Goal: Task Accomplishment & Management: Complete application form

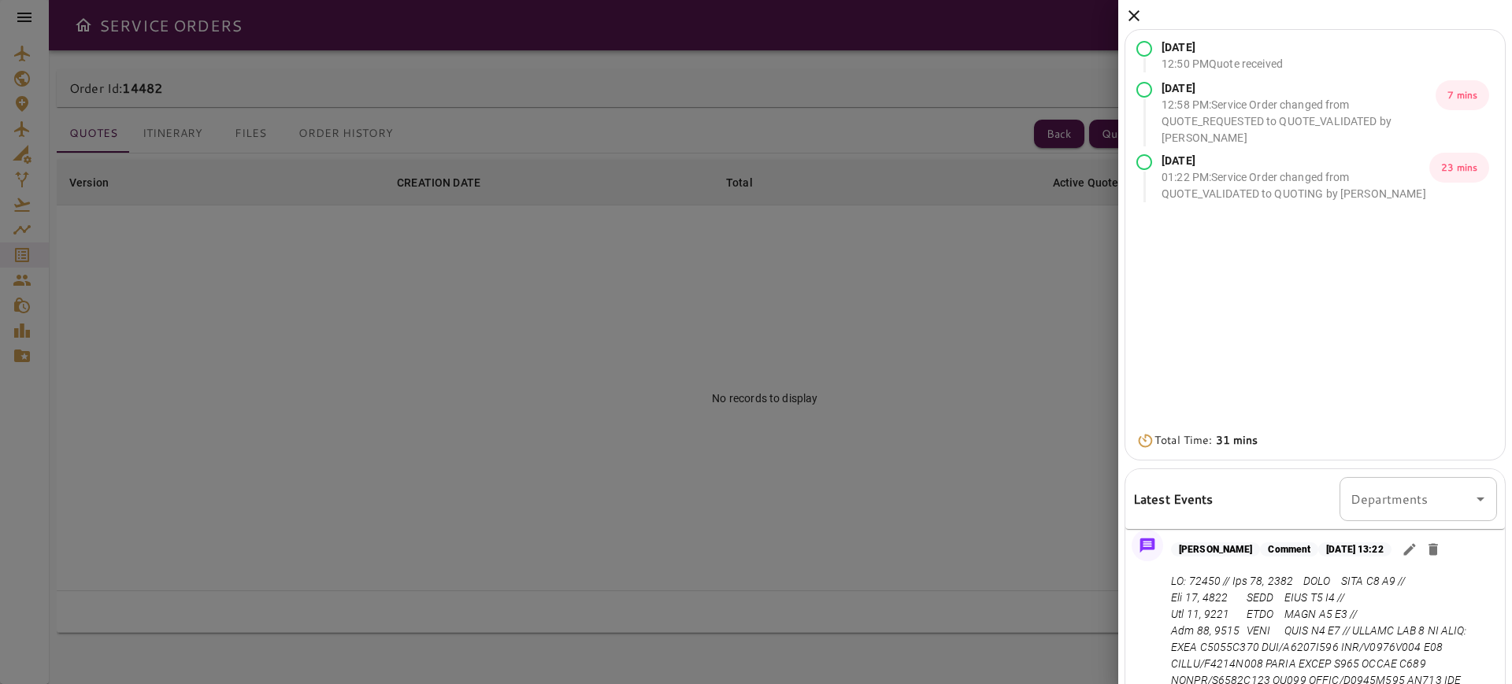
click at [1134, 14] on icon at bounding box center [1133, 15] width 19 height 19
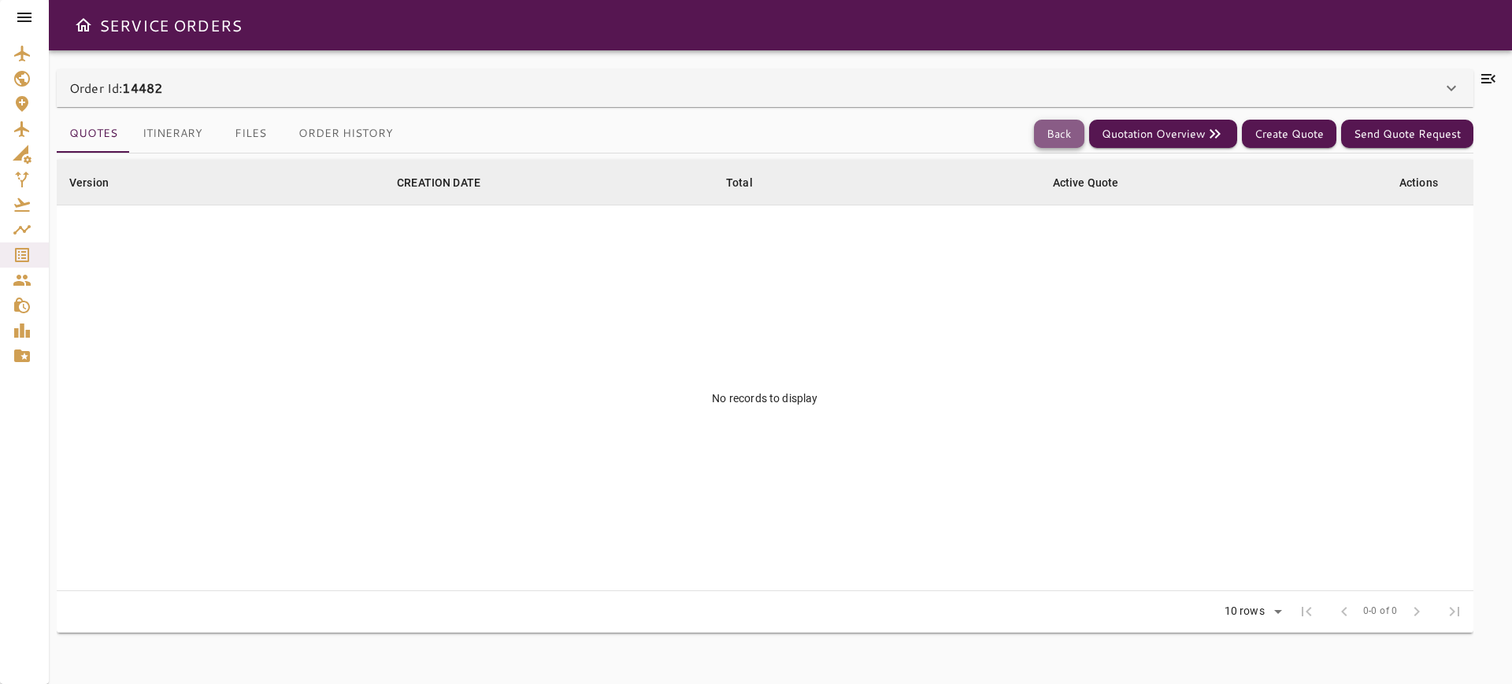
click at [1069, 129] on button "Back" at bounding box center [1059, 134] width 50 height 29
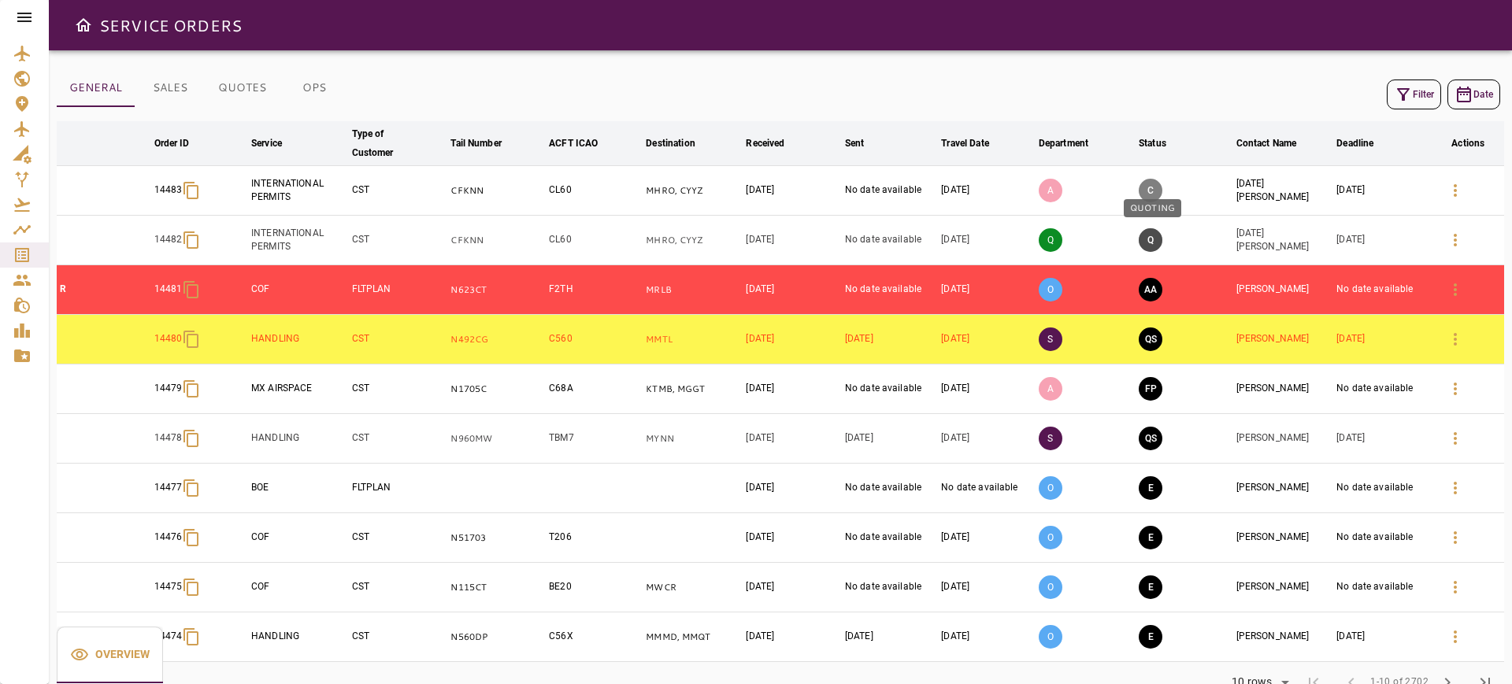
click at [1140, 243] on button "Q" at bounding box center [1151, 240] width 24 height 24
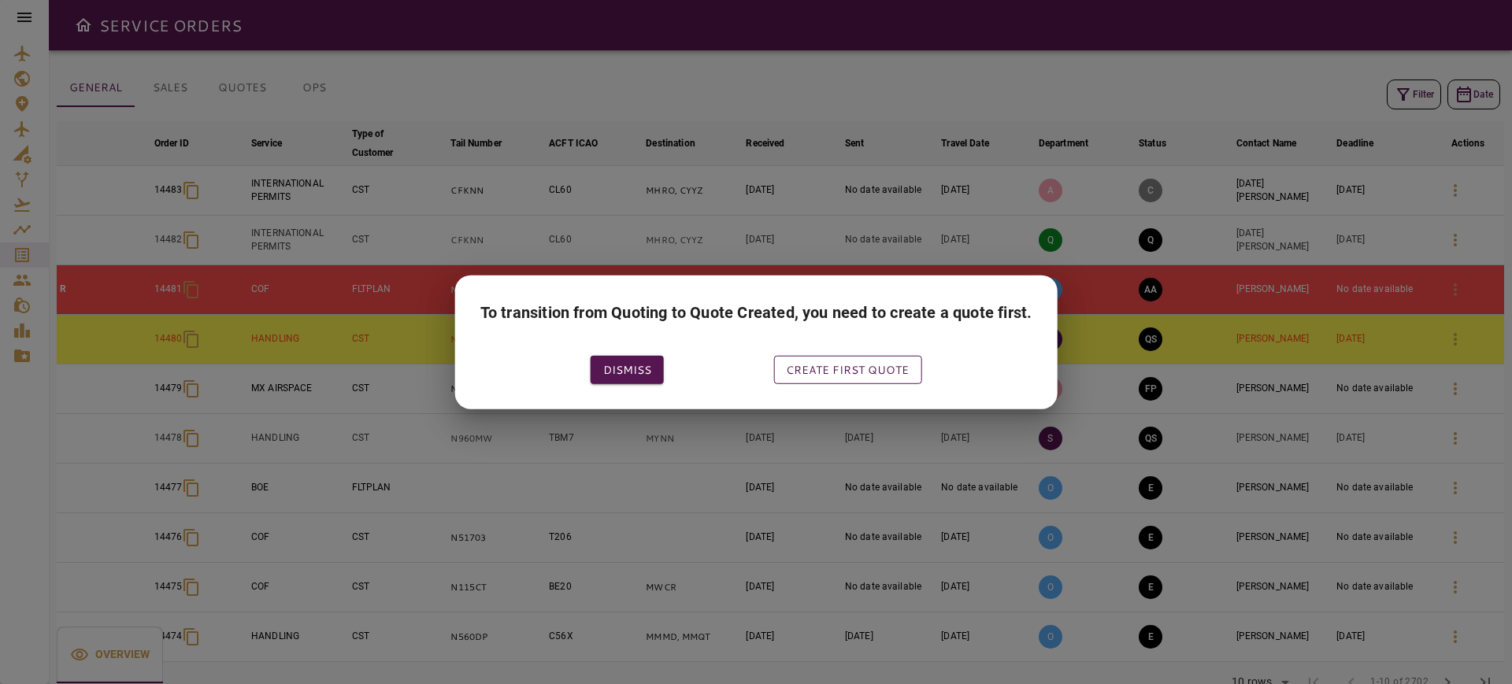
click at [843, 369] on button "Create first quote" at bounding box center [847, 369] width 148 height 29
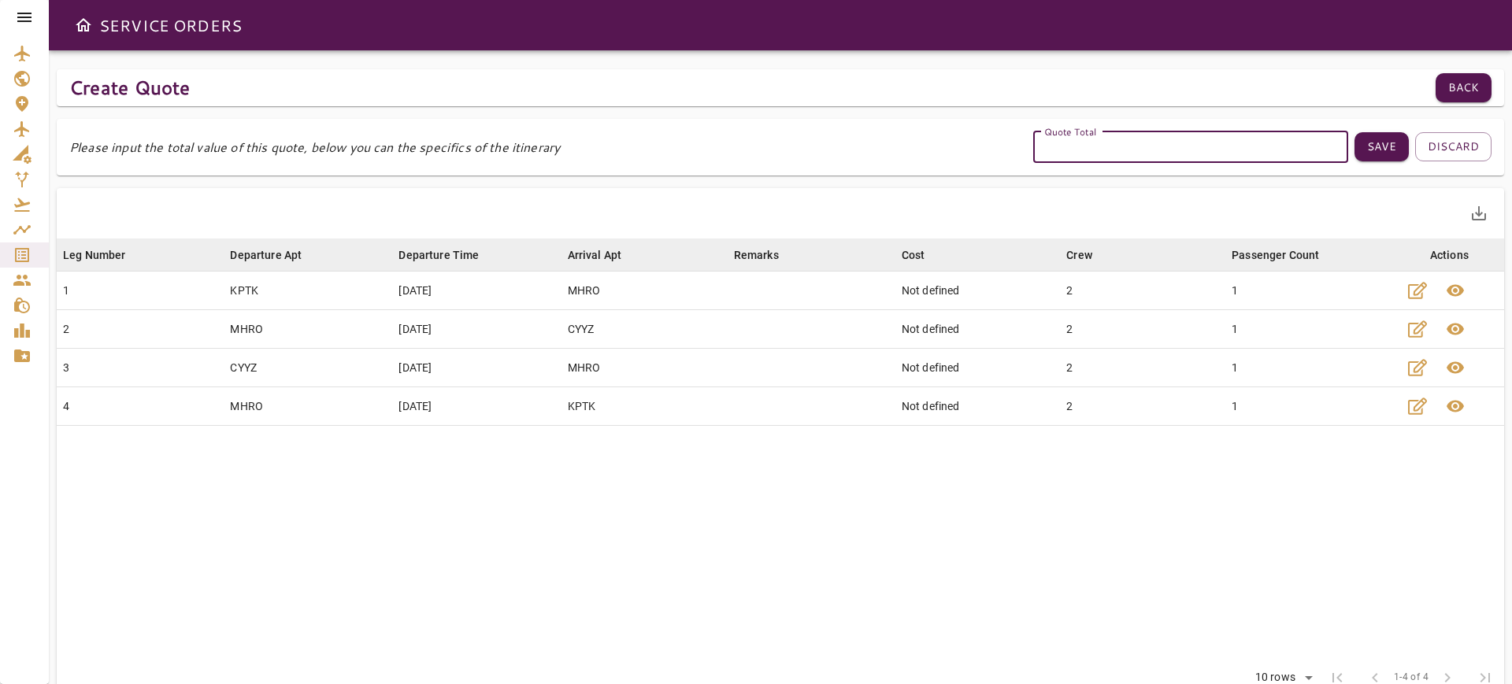
click at [1150, 148] on input "Quote Total" at bounding box center [1190, 147] width 315 height 31
type input "****"
click at [1378, 154] on button "Save" at bounding box center [1381, 146] width 54 height 29
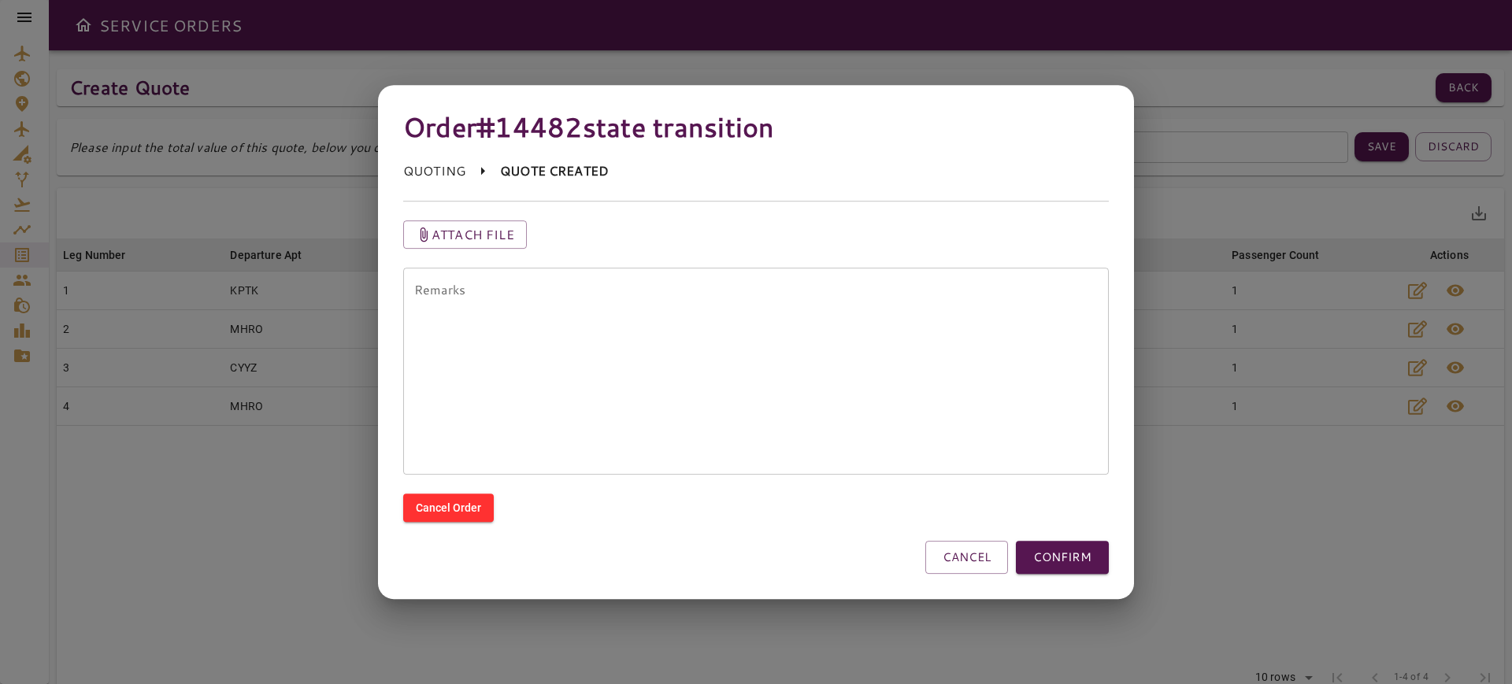
click at [927, 273] on div "* Remarks" at bounding box center [756, 371] width 706 height 207
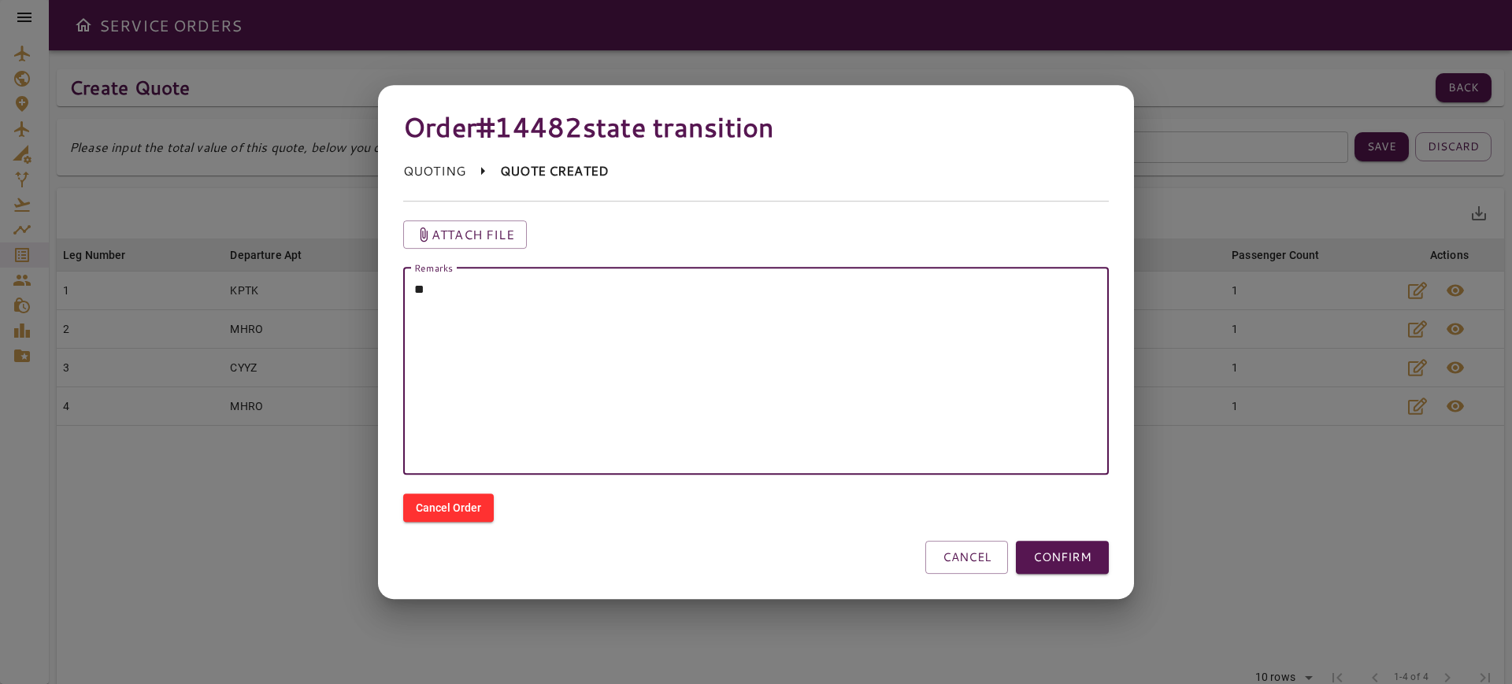
type textarea "*"
type textarea "*****"
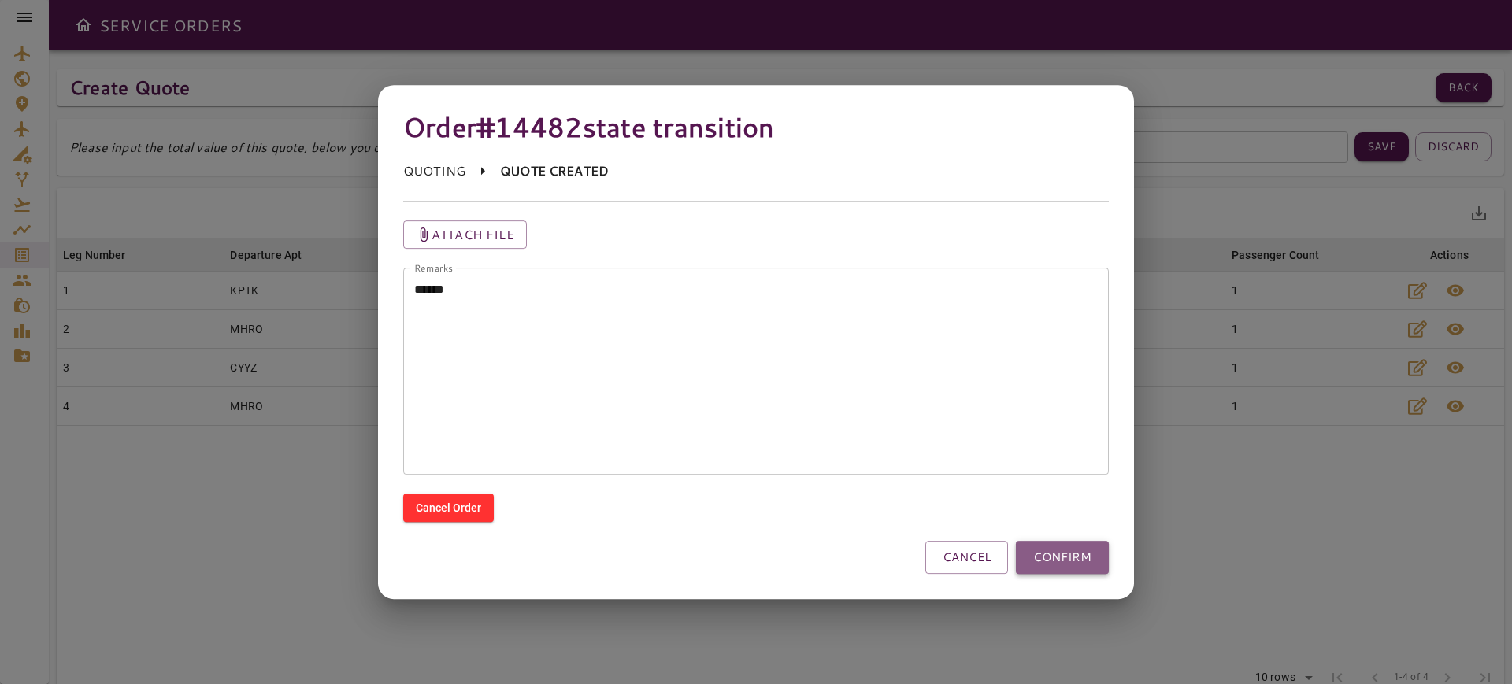
click at [1074, 567] on button "CONFIRM" at bounding box center [1062, 557] width 93 height 33
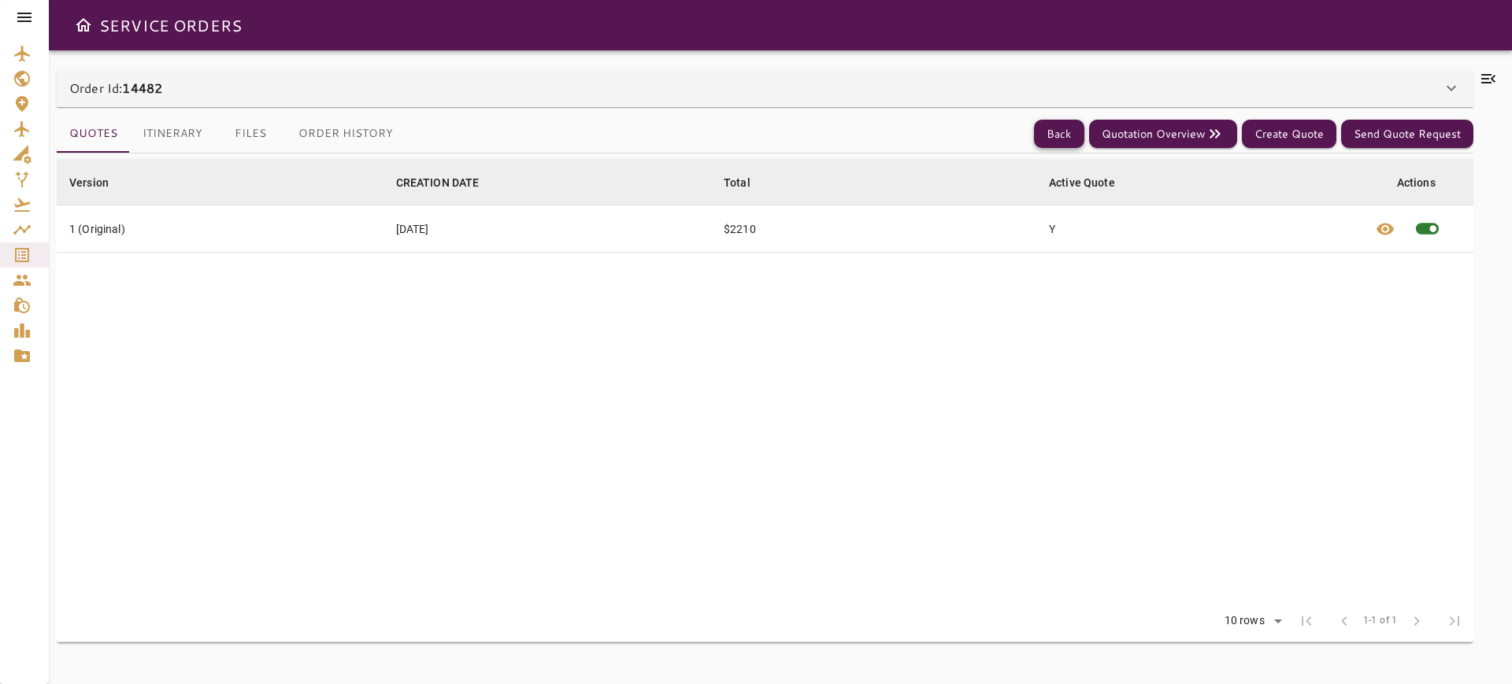
click at [1066, 128] on button "Back" at bounding box center [1059, 134] width 50 height 29
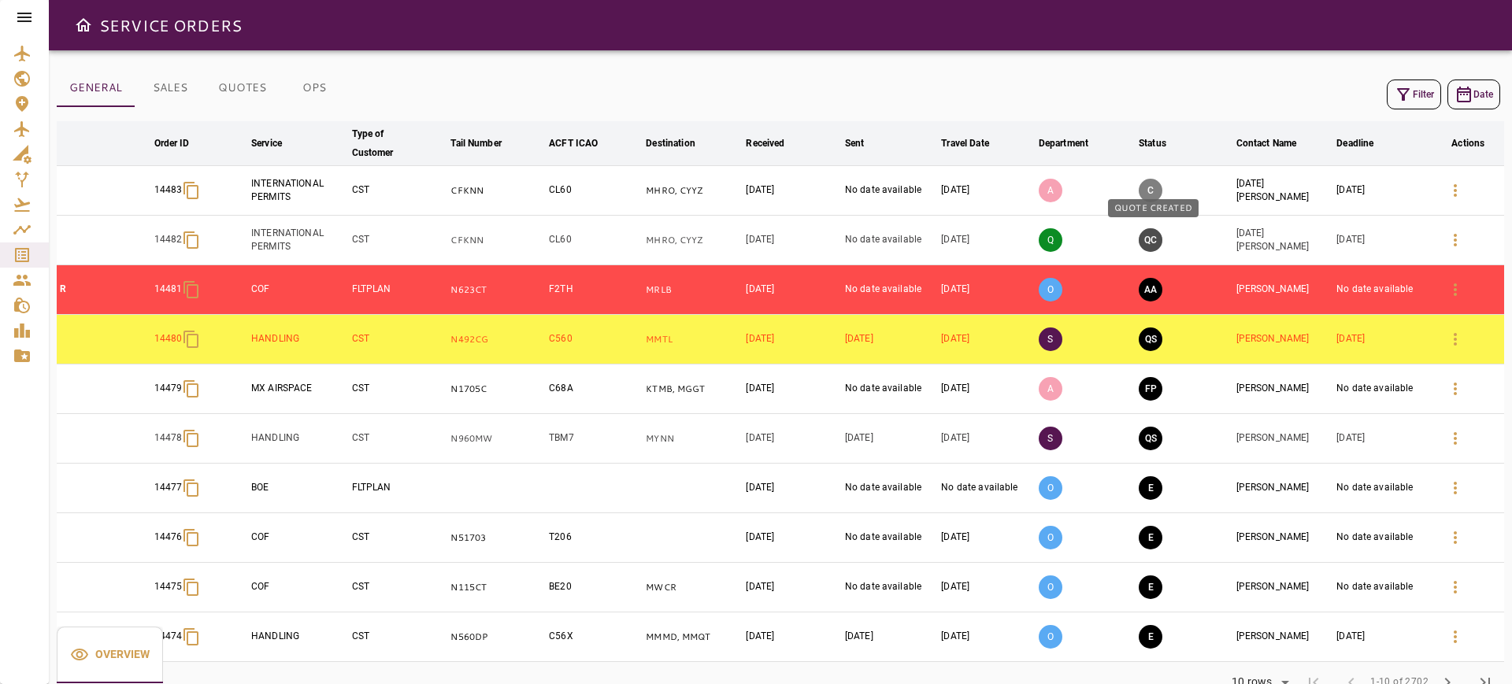
click at [1146, 245] on button "QC" at bounding box center [1151, 240] width 24 height 24
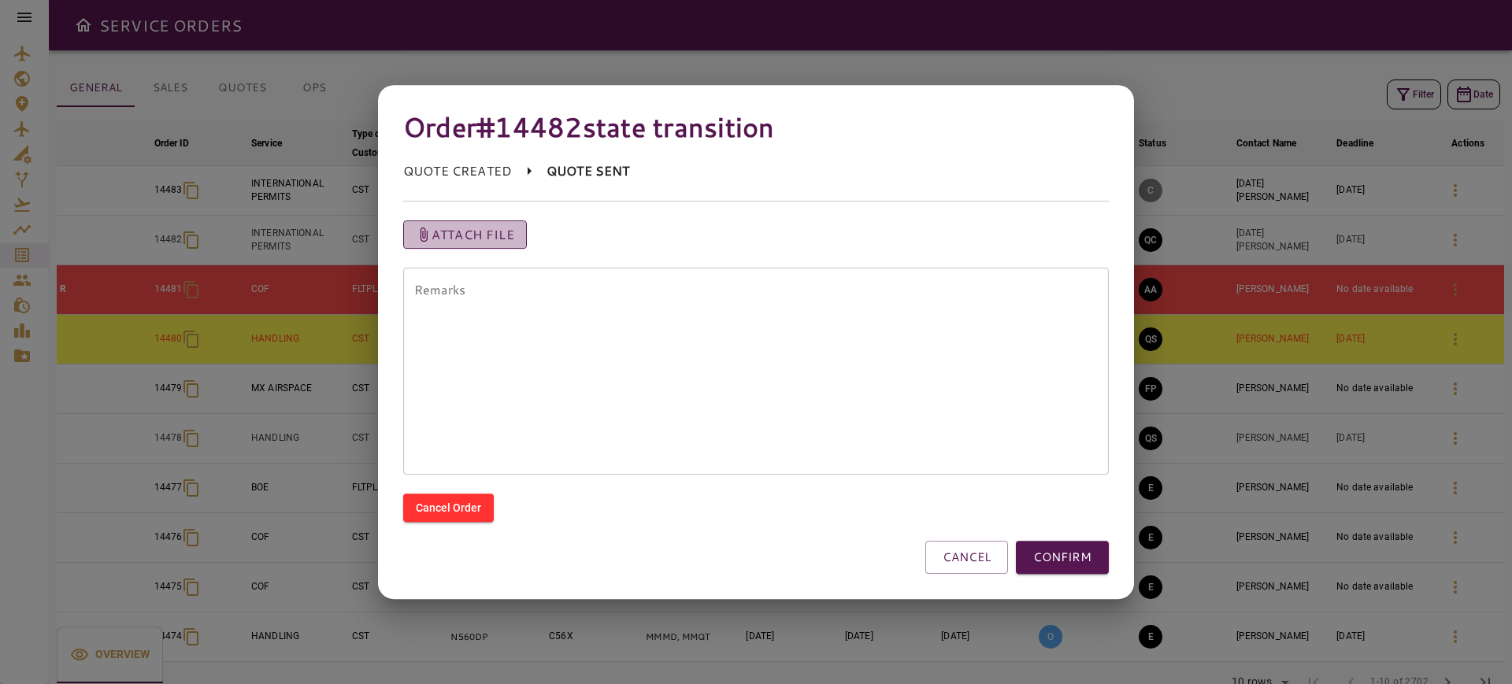
click at [483, 240] on p "Attach file" at bounding box center [473, 234] width 83 height 19
click at [0, 0] on input "Attach file" at bounding box center [0, 0] width 0 height 0
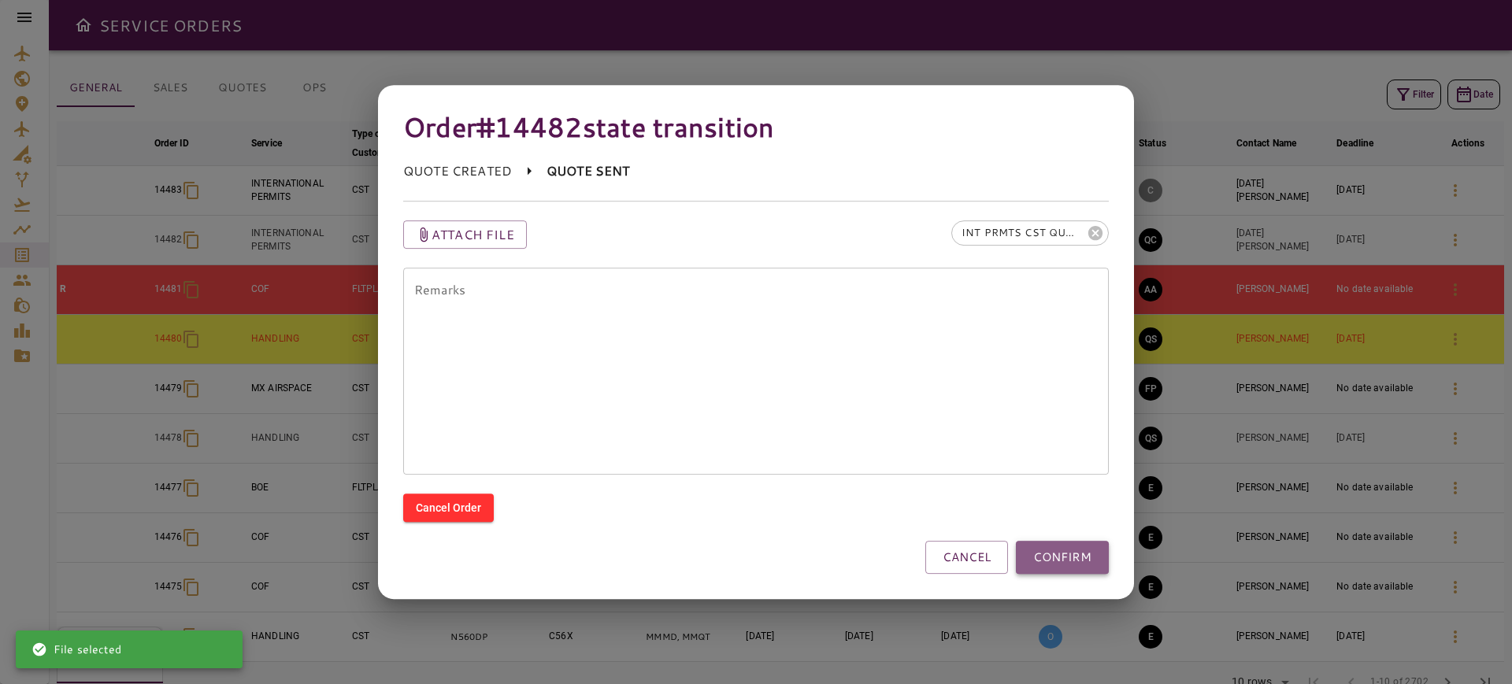
click at [1055, 553] on button "CONFIRM" at bounding box center [1062, 557] width 93 height 33
